Goal: Check status

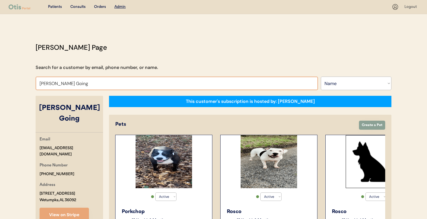
select select ""Name""
select select "true"
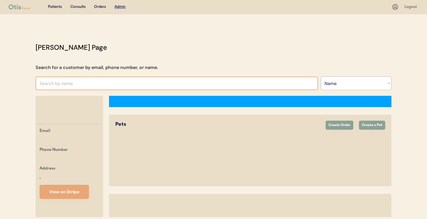
select select ""Name""
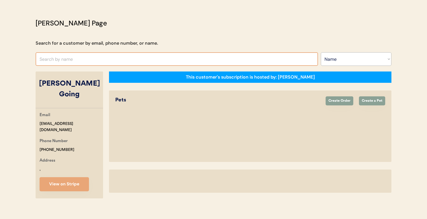
select select "true"
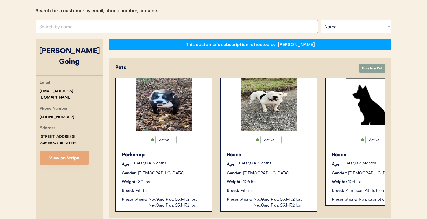
scroll to position [60, 0]
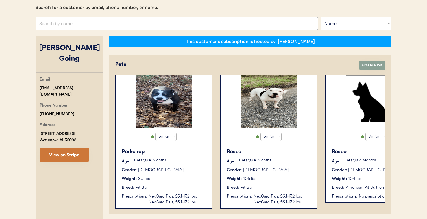
click at [76, 148] on button "View on Stripe" at bounding box center [64, 155] width 49 height 14
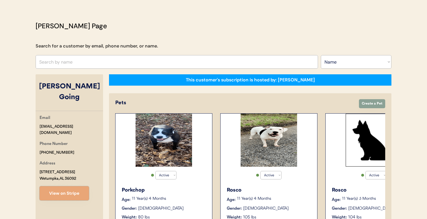
scroll to position [0, 0]
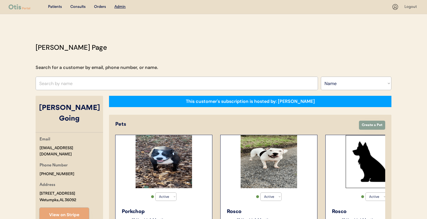
click at [103, 5] on div "Orders" at bounding box center [100, 7] width 12 height 6
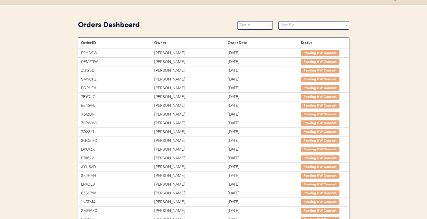
scroll to position [3, 0]
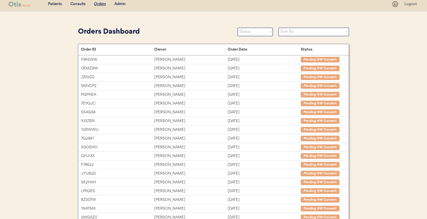
click at [244, 30] on select "Status On Hold New In Progress Complete Pending HW Consent Canceled" at bounding box center [255, 32] width 35 height 8
select select ""new""
click at [238, 28] on select "Status On Hold New In Progress Complete Pending HW Consent Canceled" at bounding box center [255, 32] width 35 height 8
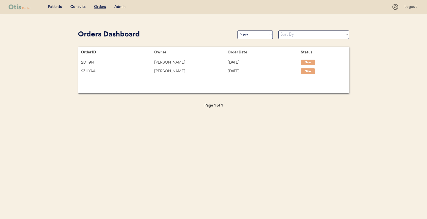
scroll to position [0, 0]
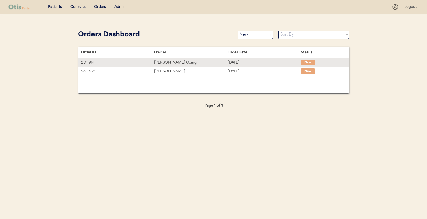
click at [193, 62] on div "[PERSON_NAME] Going" at bounding box center [190, 62] width 73 height 6
